Goal: Information Seeking & Learning: Learn about a topic

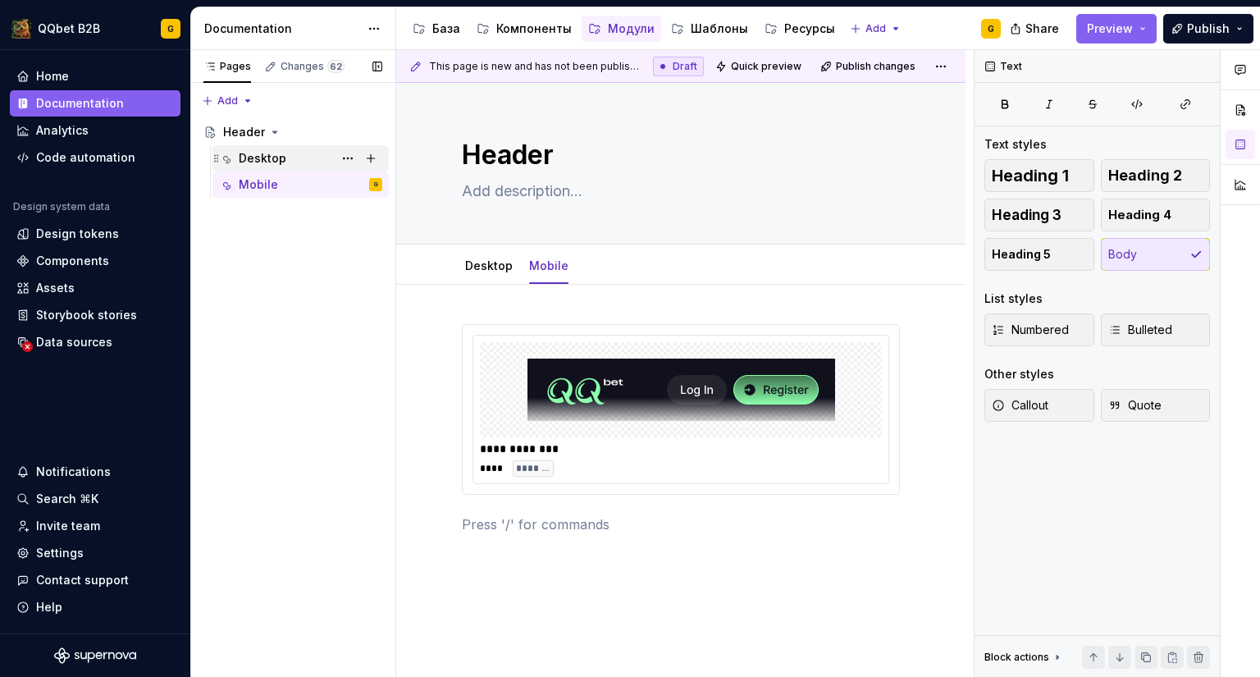
click at [264, 145] on div "Desktop" at bounding box center [301, 158] width 176 height 26
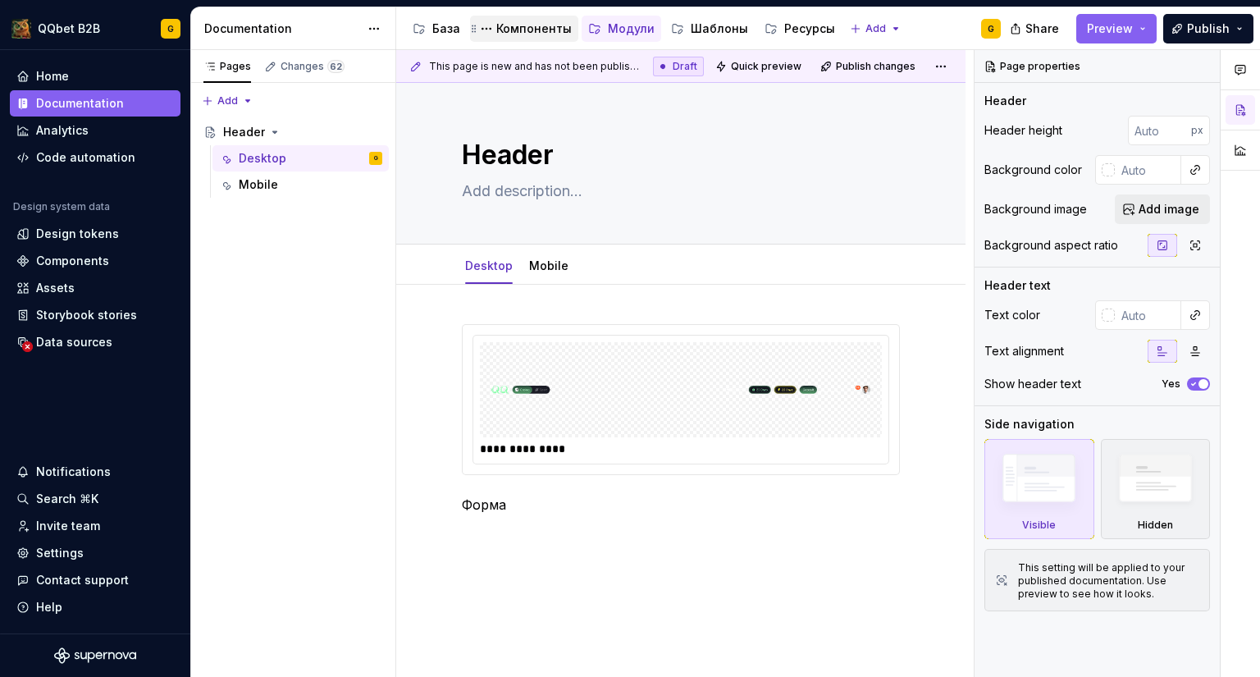
click at [533, 33] on div "Компоненты" at bounding box center [533, 29] width 75 height 16
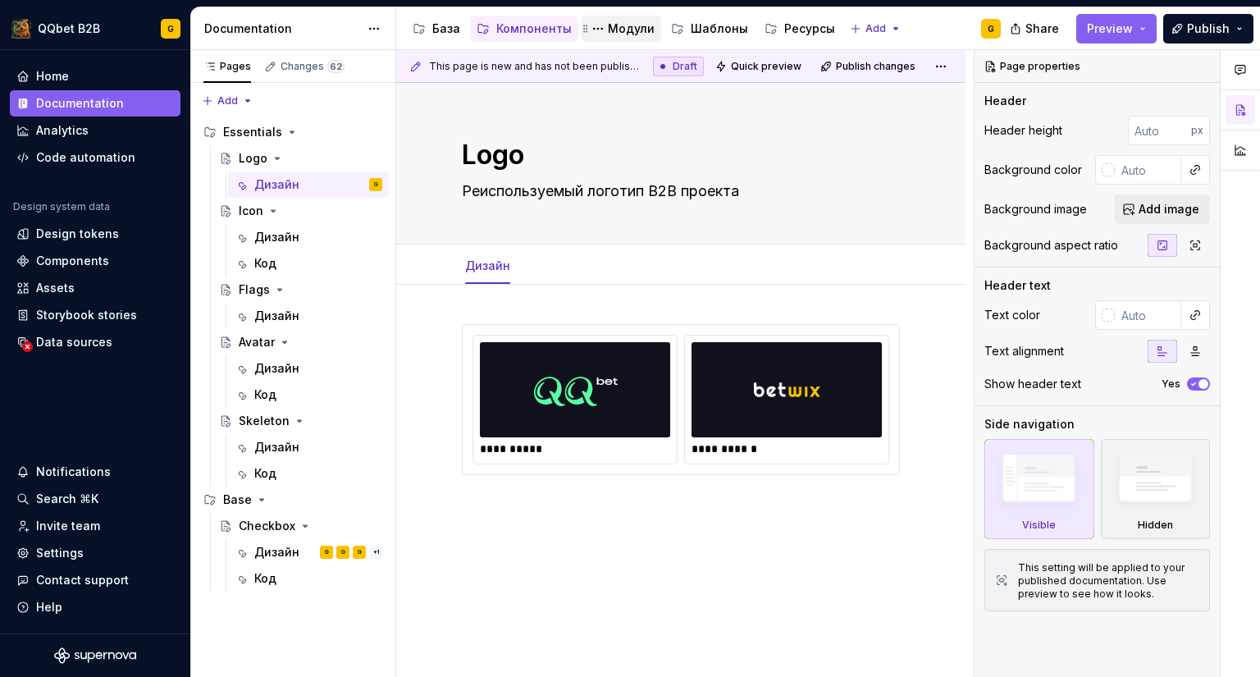
click at [609, 23] on div "Модули" at bounding box center [631, 29] width 47 height 16
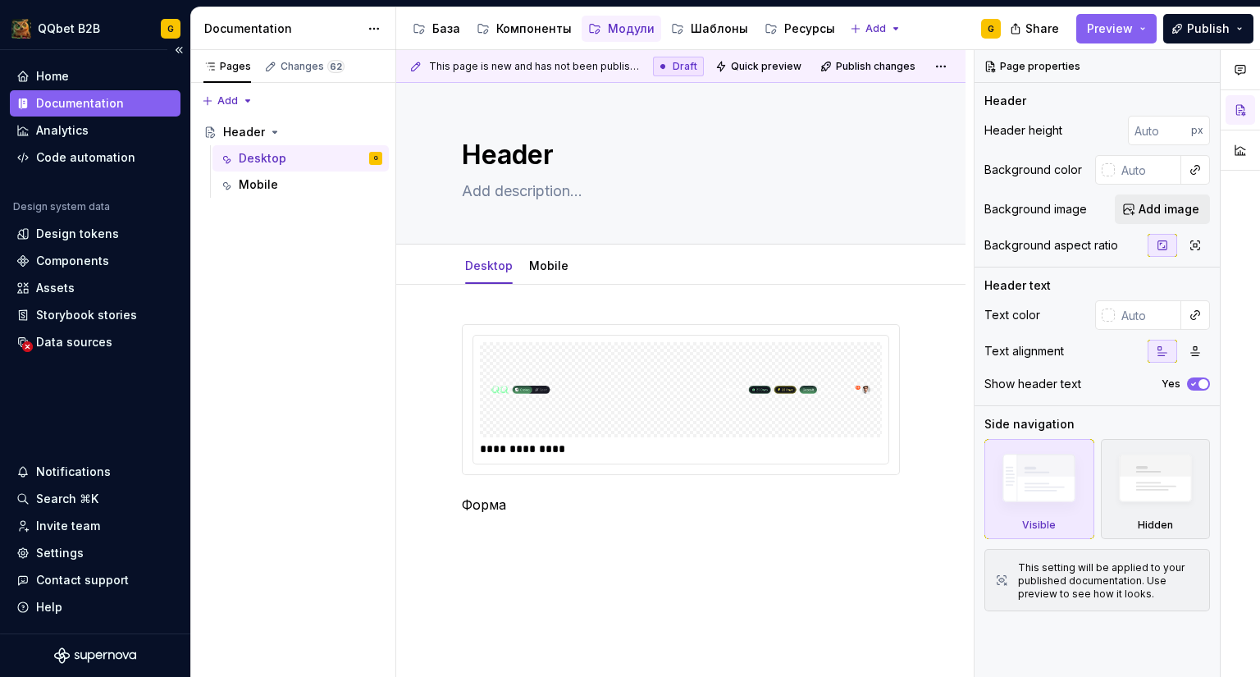
type textarea "*"
